Goal: Transaction & Acquisition: Subscribe to service/newsletter

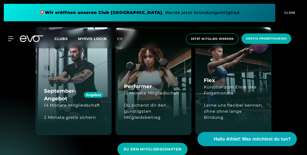
scroll to position [663, 0]
click at [87, 108] on div "2 Monate gratis sichern" at bounding box center [70, 117] width 52 height 18
click at [97, 92] on div "Angebot" at bounding box center [93, 95] width 19 height 6
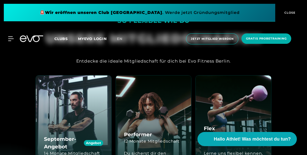
scroll to position [603, 0]
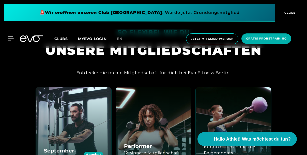
click at [85, 87] on div "September-Angebot Angebot 14 Monate Mitgliedschaft 2 Monate gratis sichern" at bounding box center [73, 141] width 75 height 108
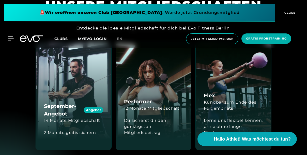
scroll to position [647, 0]
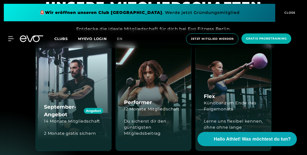
click at [97, 108] on div "Angebot" at bounding box center [93, 111] width 19 height 6
click at [85, 108] on div "Angebot" at bounding box center [93, 111] width 19 height 6
click at [155, 106] on div "12 Monate Mitgliedschaft" at bounding box center [152, 109] width 56 height 6
click at [208, 93] on h4 "Flex" at bounding box center [209, 97] width 11 height 8
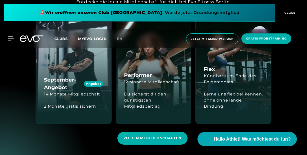
scroll to position [679, 0]
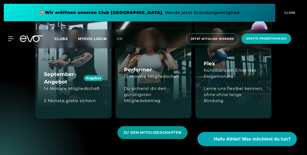
click at [170, 130] on span "ZU DEN MITGLIEDSCHAFTEN" at bounding box center [152, 132] width 58 height 5
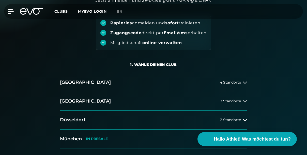
scroll to position [60, 0]
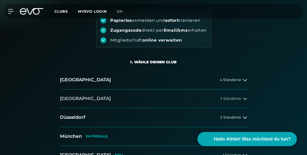
click at [182, 102] on button "[GEOGRAPHIC_DATA] 3 Standorte" at bounding box center [153, 99] width 187 height 19
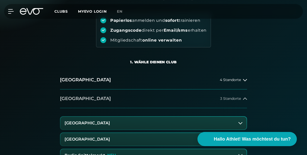
scroll to position [98, 0]
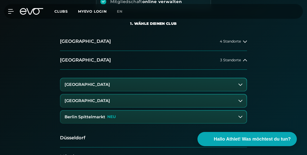
click at [164, 87] on button "[GEOGRAPHIC_DATA]" at bounding box center [153, 85] width 186 height 13
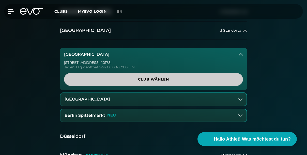
click at [165, 82] on link "Club wählen" at bounding box center [153, 79] width 179 height 13
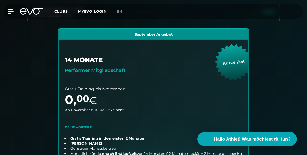
scroll to position [107, 0]
